Goal: Book appointment/travel/reservation

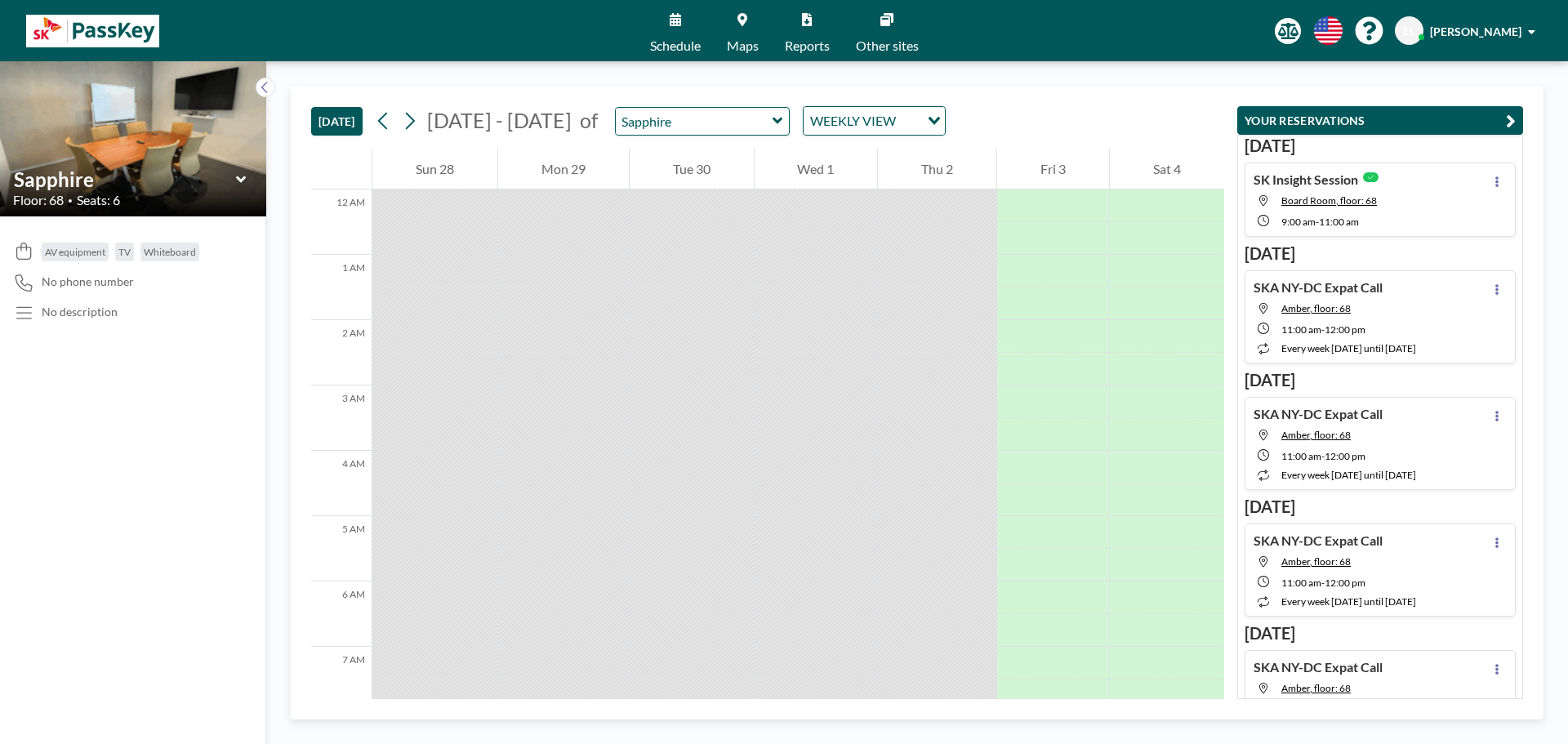
click at [475, 66] on div "[DATE] [DATE] - [DATE] [DATE] S M T W T F S 28 29 30 1 2 3 4 5 6 7 8 9 10 11 12…" at bounding box center [916, 402] width 1301 height 682
click at [344, 119] on button "[DATE]" at bounding box center [336, 122] width 51 height 29
click at [247, 182] on div "Sapphire" at bounding box center [133, 179] width 240 height 25
click at [242, 182] on icon at bounding box center [241, 179] width 11 height 16
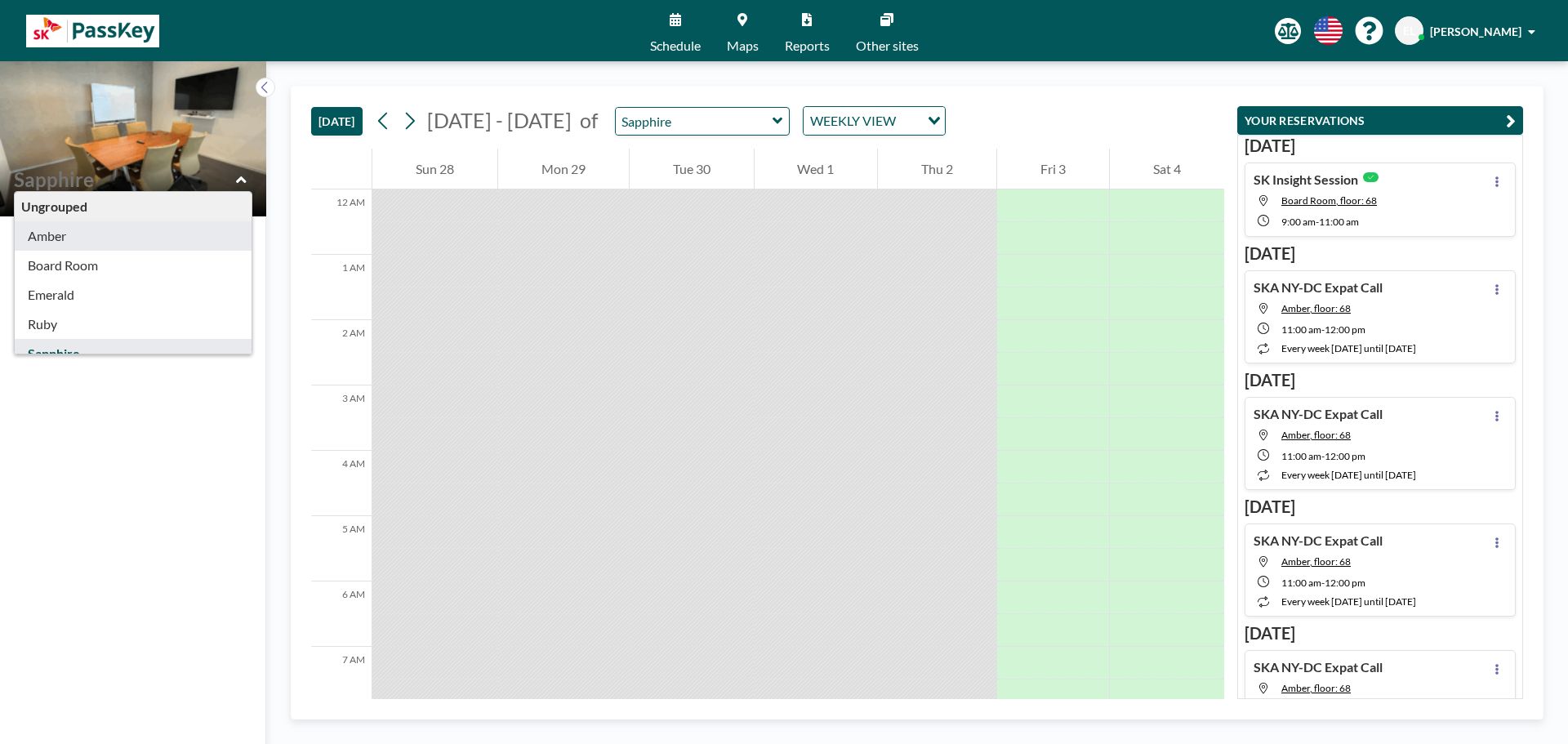
type input "Amber"
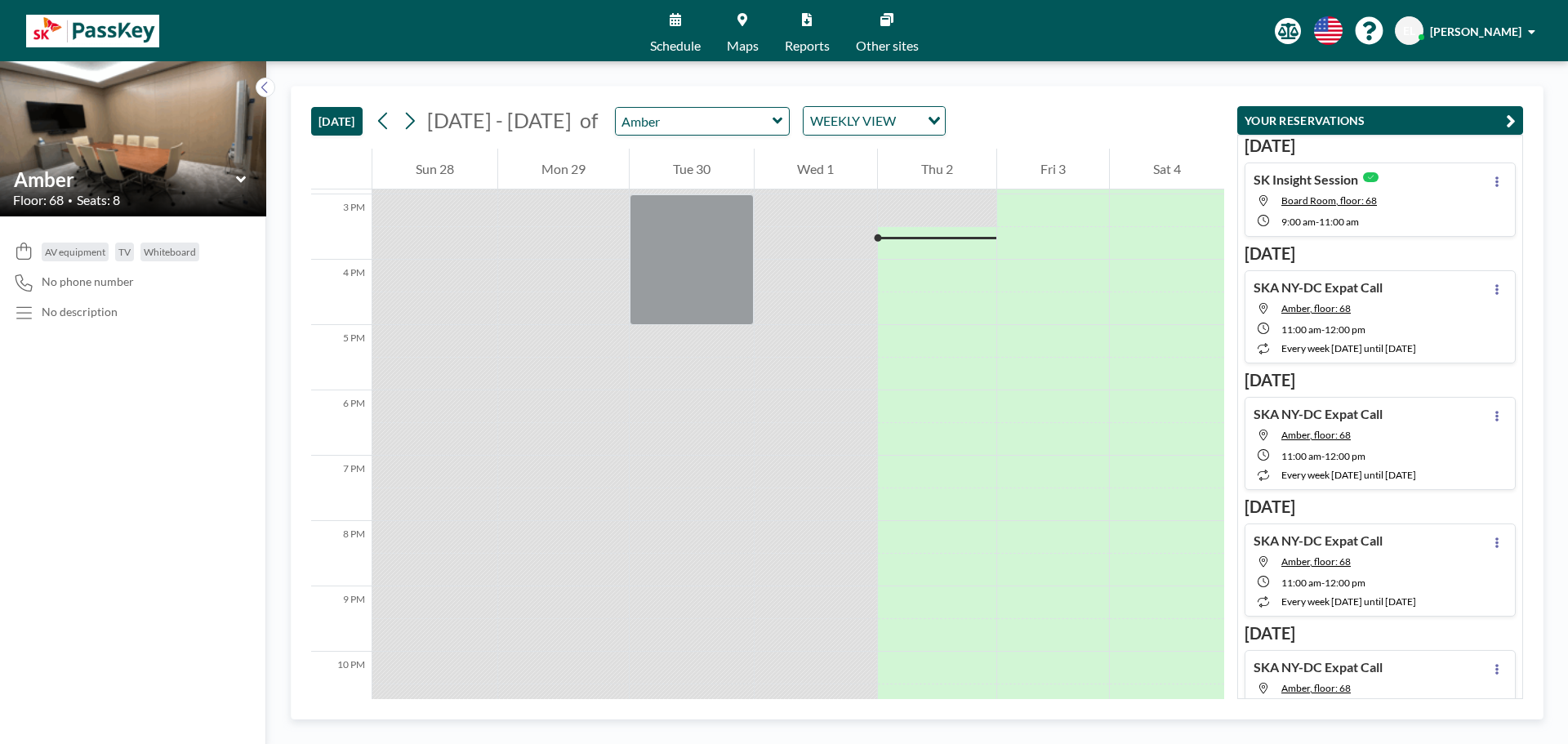
scroll to position [980, 0]
click at [902, 271] on div at bounding box center [937, 272] width 118 height 33
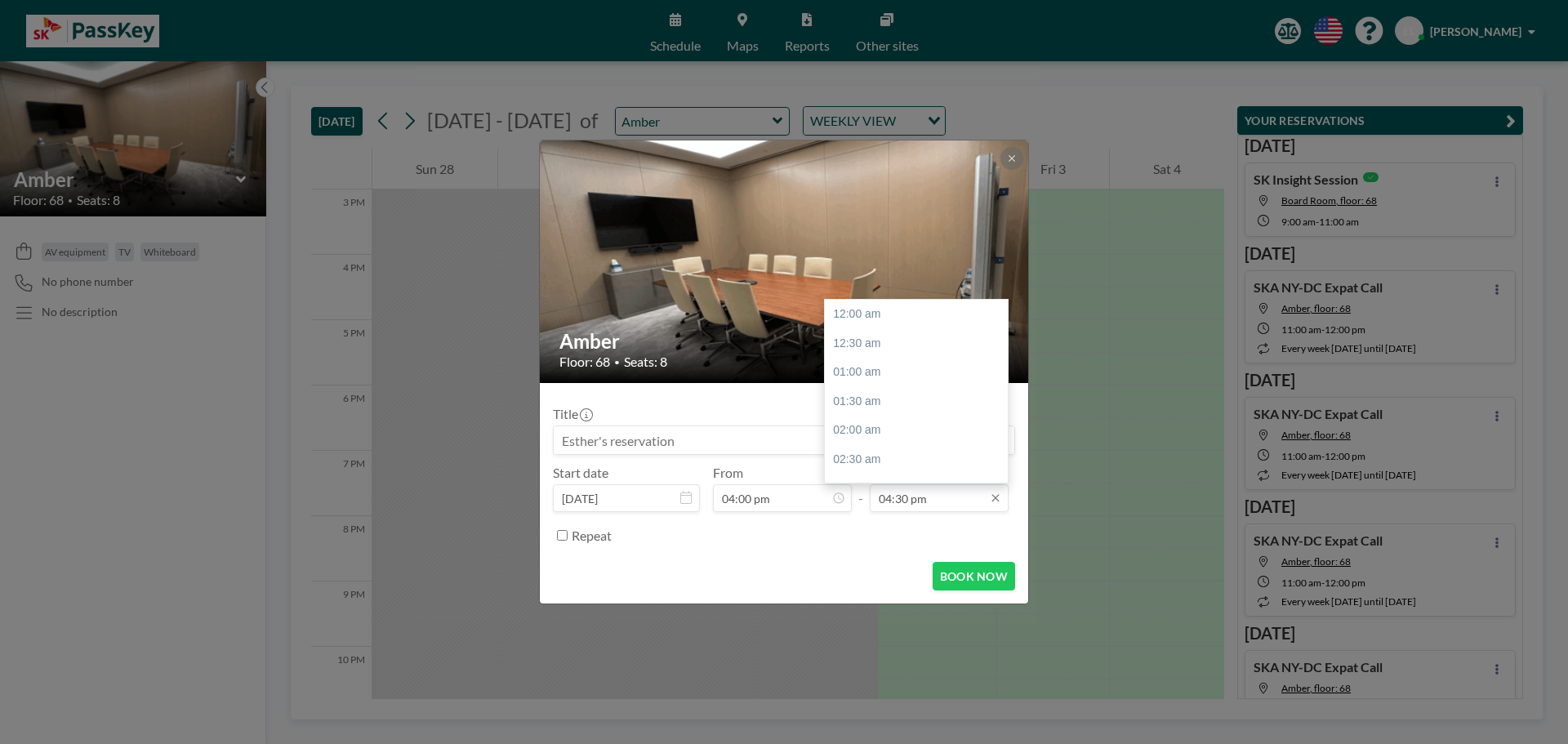
scroll to position [959, 0]
click at [856, 346] on div "05:00 pm" at bounding box center [920, 343] width 191 height 29
type input "05:00 pm"
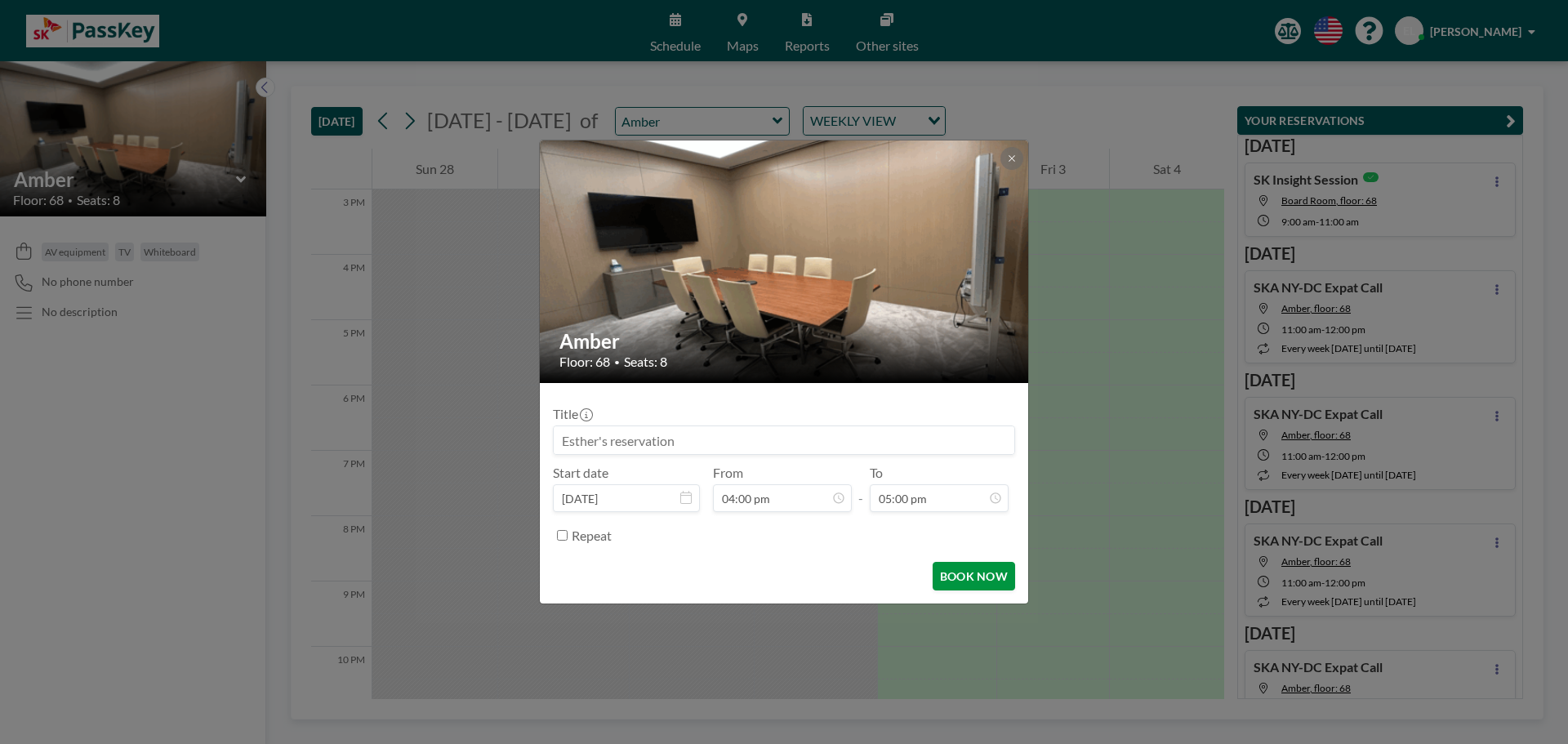
scroll to position [987, 0]
click at [691, 434] on input at bounding box center [784, 440] width 460 height 28
type input "남"
type input "SKA"
drag, startPoint x: 675, startPoint y: 441, endPoint x: 357, endPoint y: 441, distance: 318.0
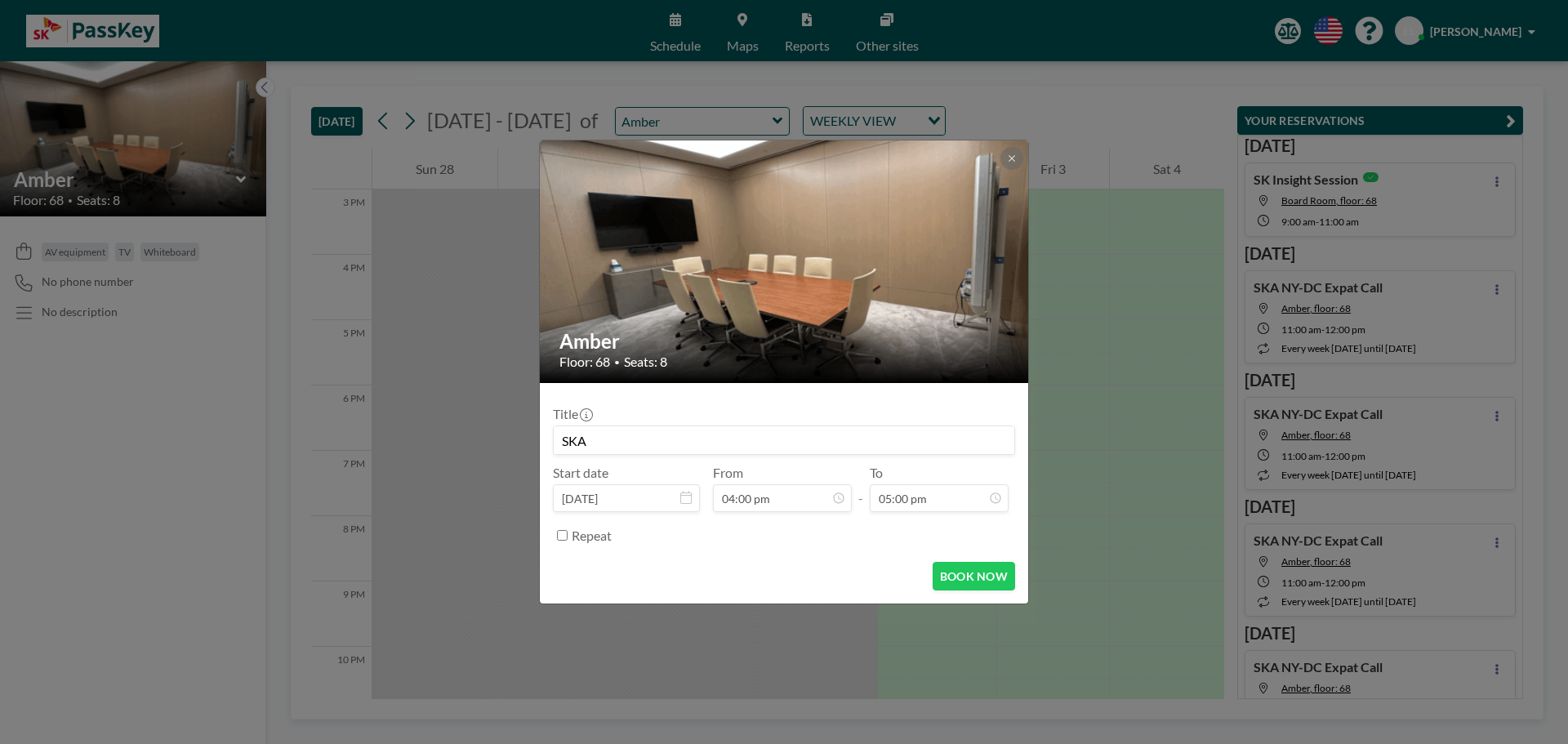
click at [357, 441] on div "Amber Floor: 68 • Seats: 8 Title SKA Start date [DATE] From 04:00 pm - To 05:00…" at bounding box center [784, 372] width 1568 height 744
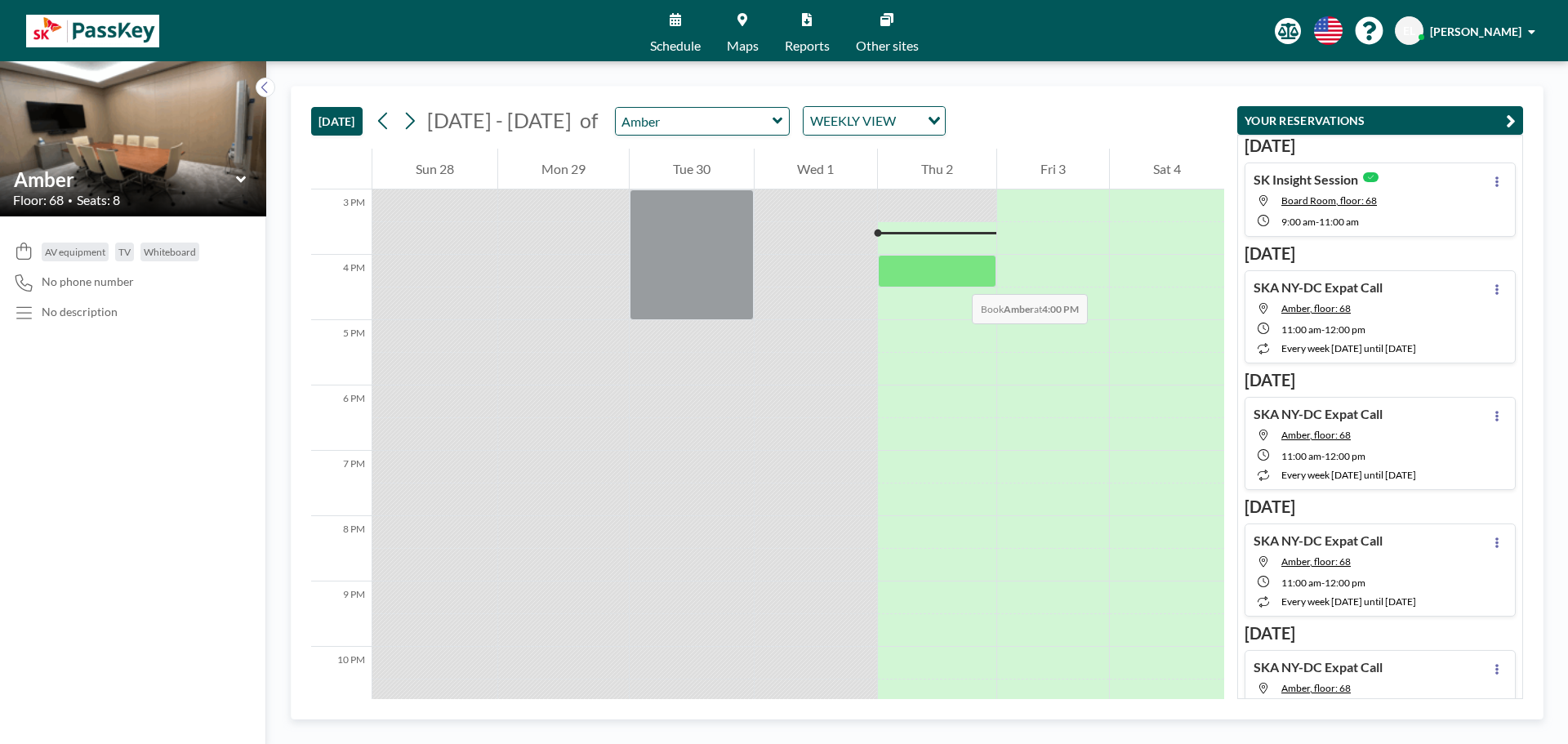
click at [955, 276] on div at bounding box center [937, 272] width 118 height 33
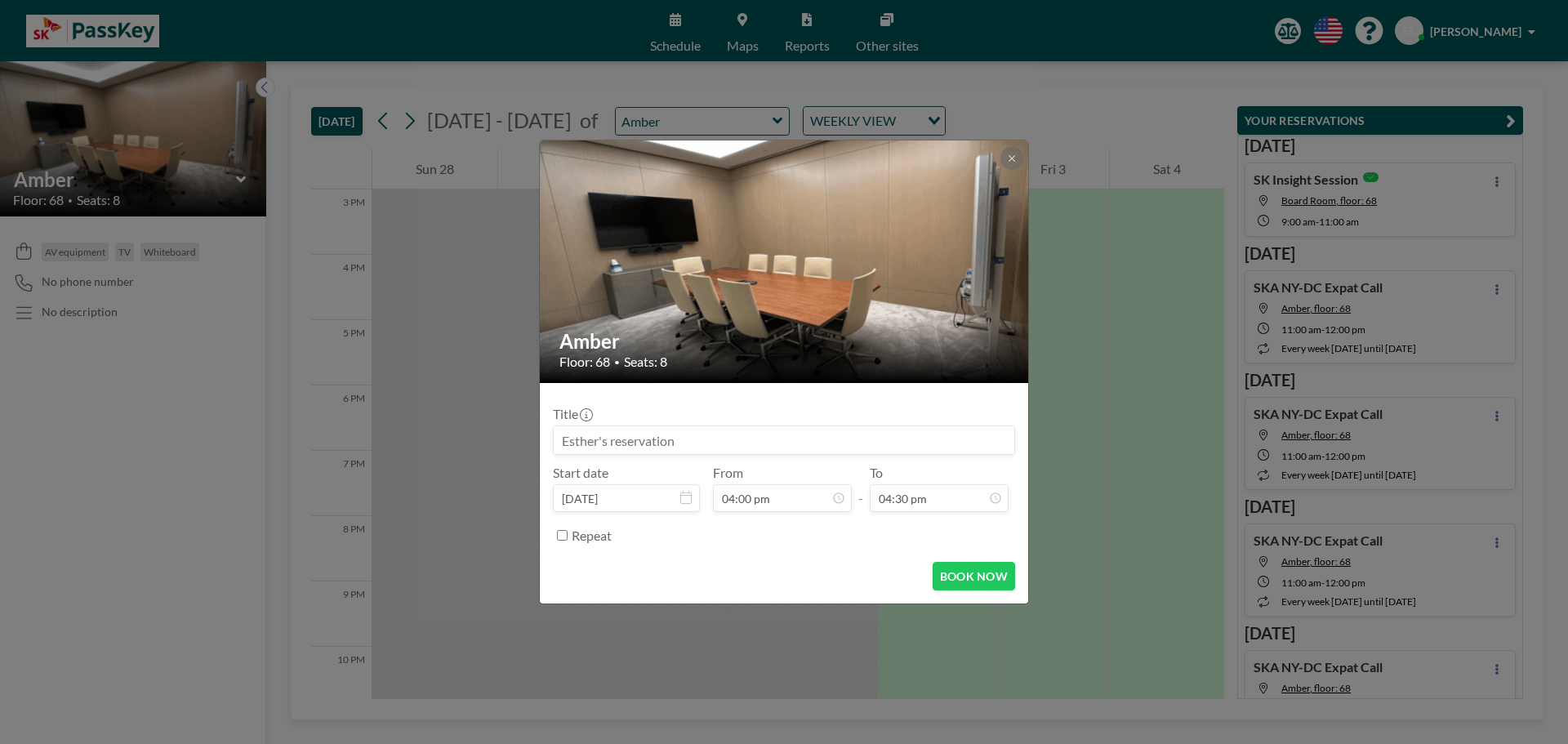
scroll to position [959, 0]
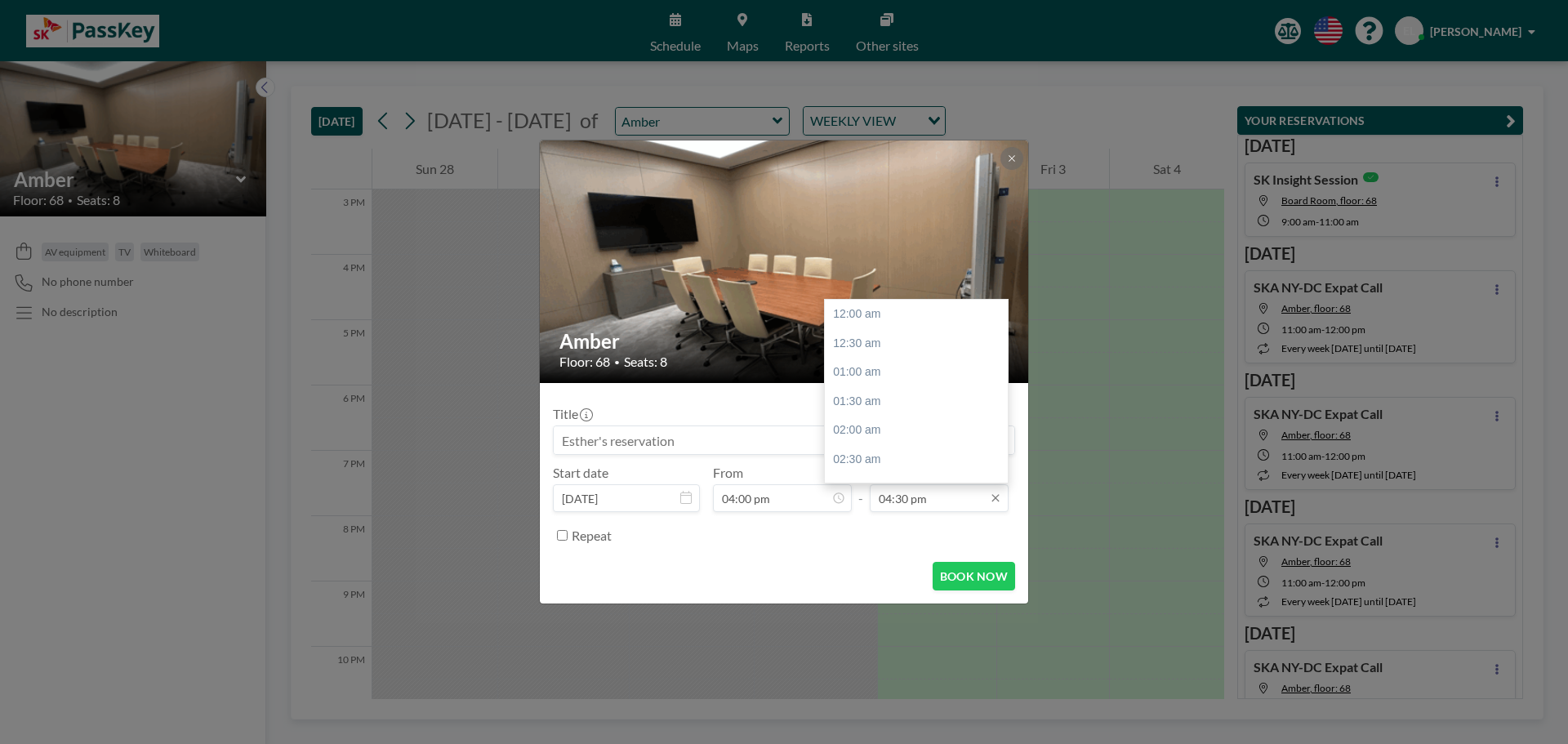
click at [949, 501] on input "04:30 pm" at bounding box center [940, 498] width 139 height 28
click at [878, 345] on div "05:00 pm" at bounding box center [920, 343] width 191 height 29
type input "05:00 pm"
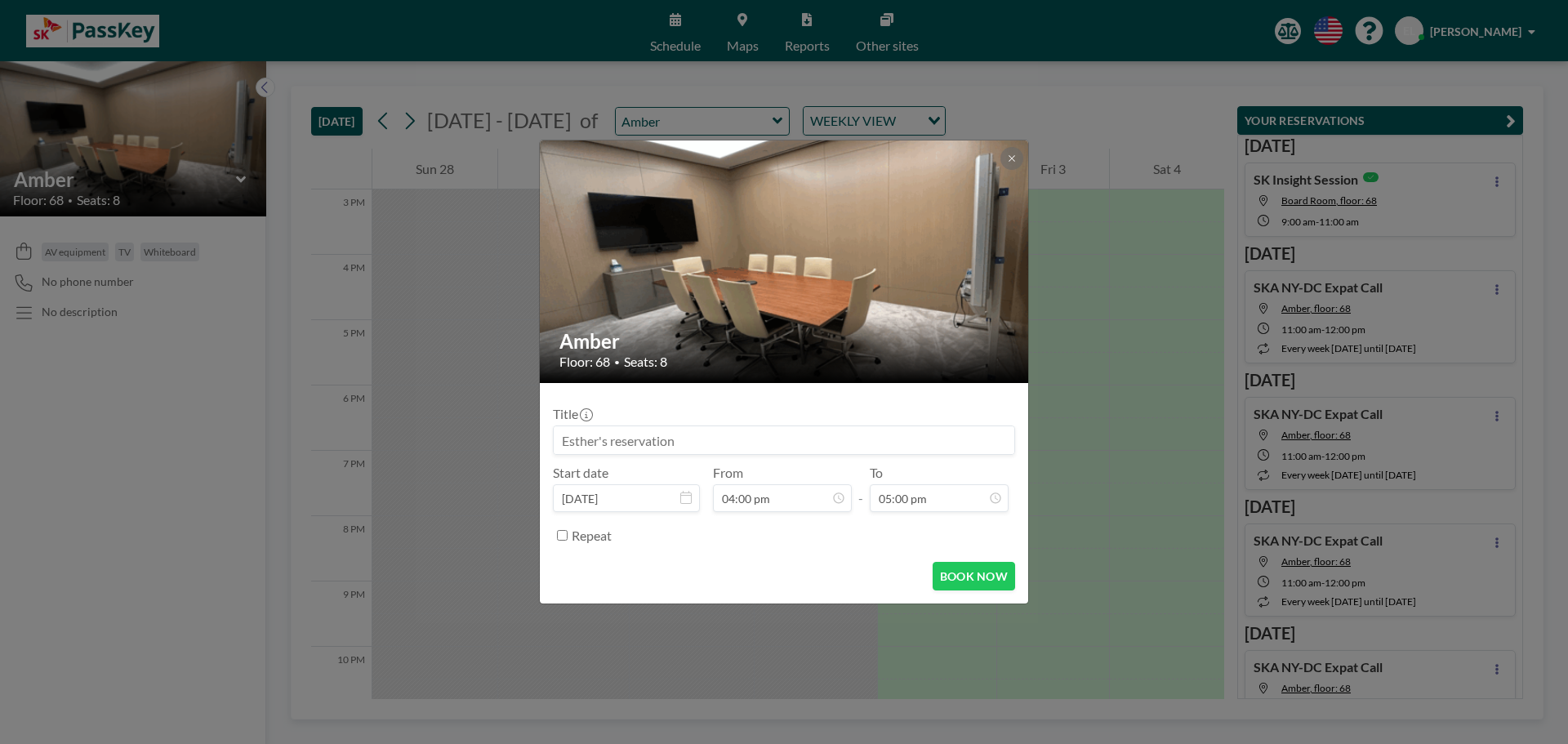
click at [687, 426] on input at bounding box center [784, 440] width 460 height 28
type input "SKA"
click at [979, 571] on button "BOOK NOW" at bounding box center [973, 576] width 82 height 29
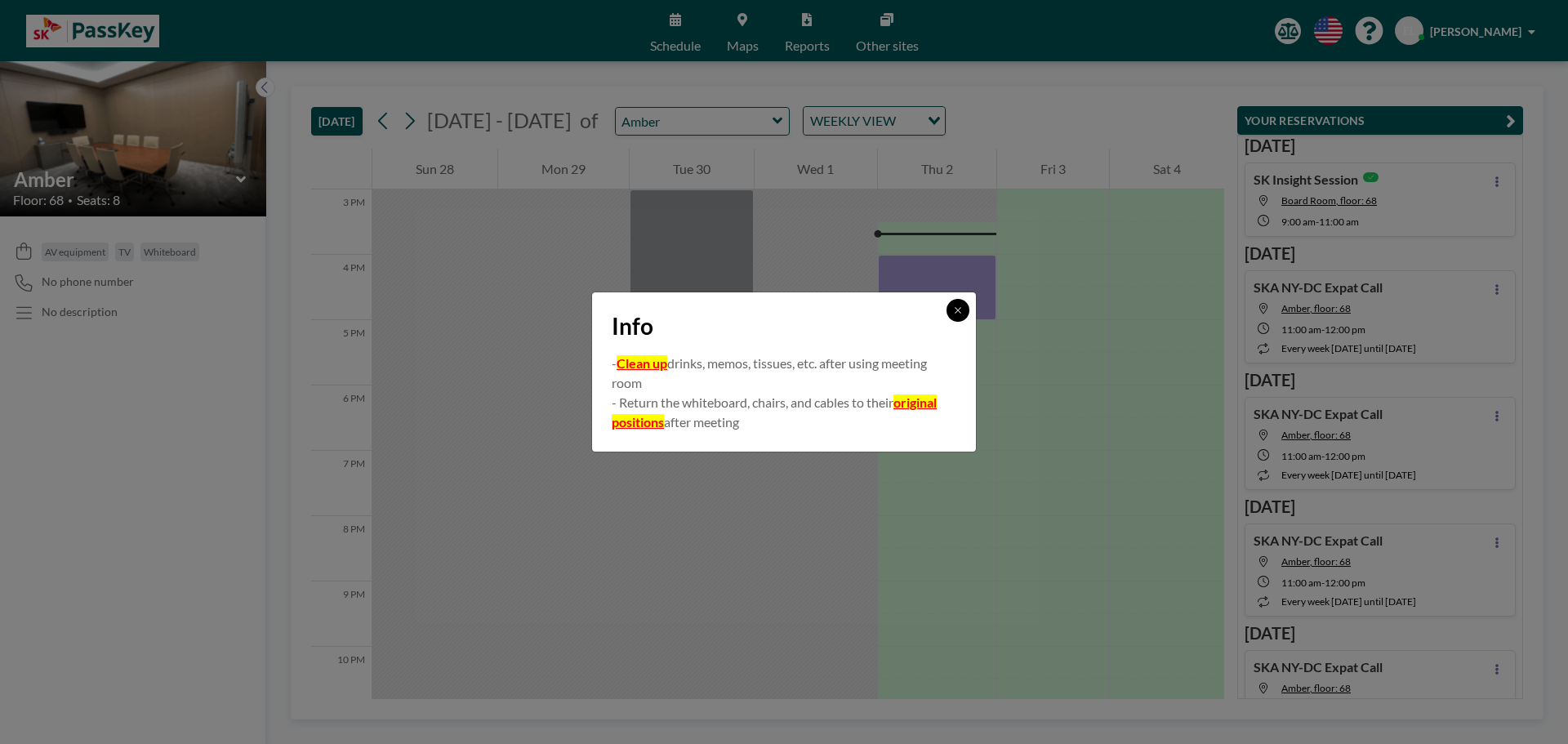
click at [954, 313] on icon at bounding box center [958, 310] width 10 height 10
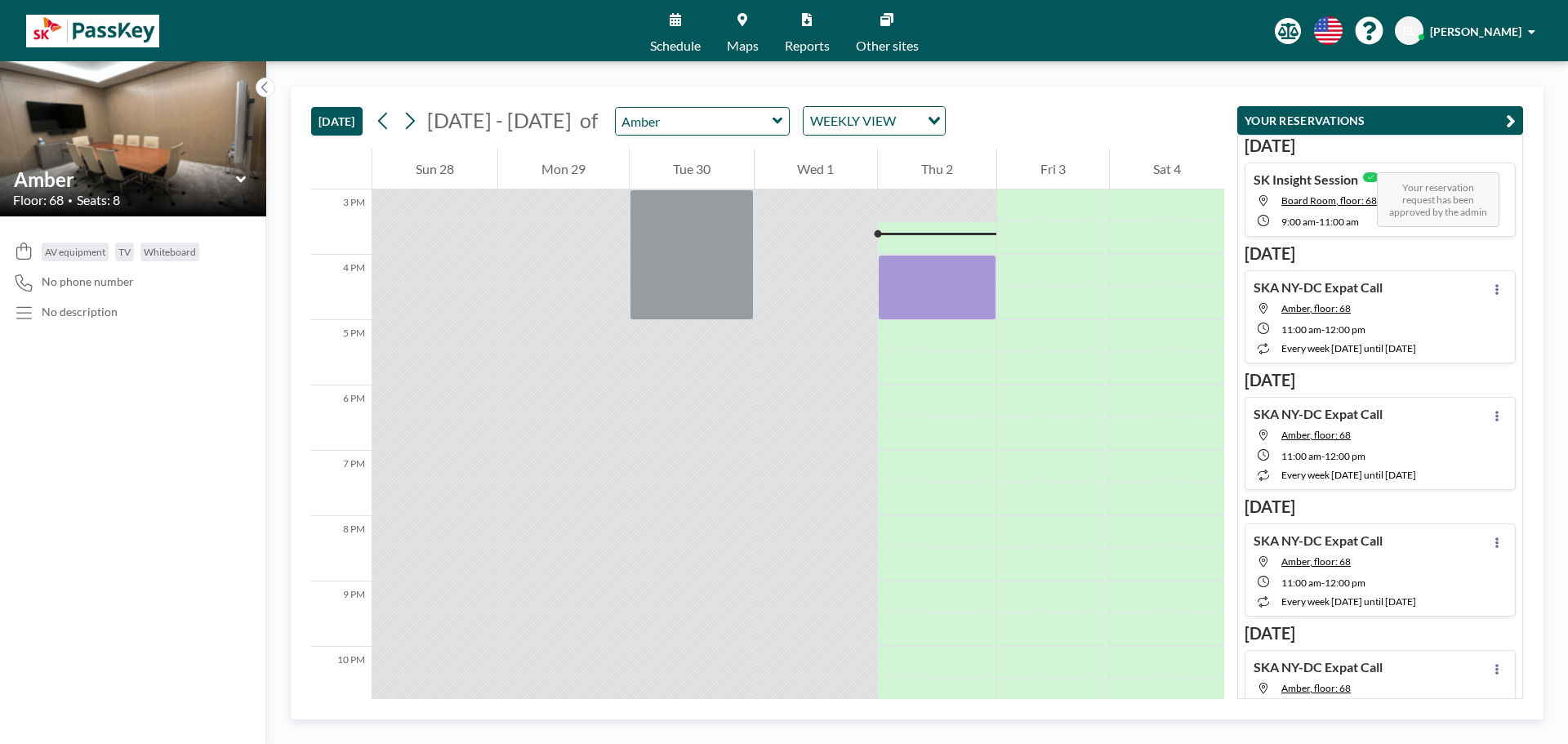
click at [1368, 177] on icon at bounding box center [1371, 177] width 15 height 10
type input "Board Room"
